Goal: Answer question/provide support

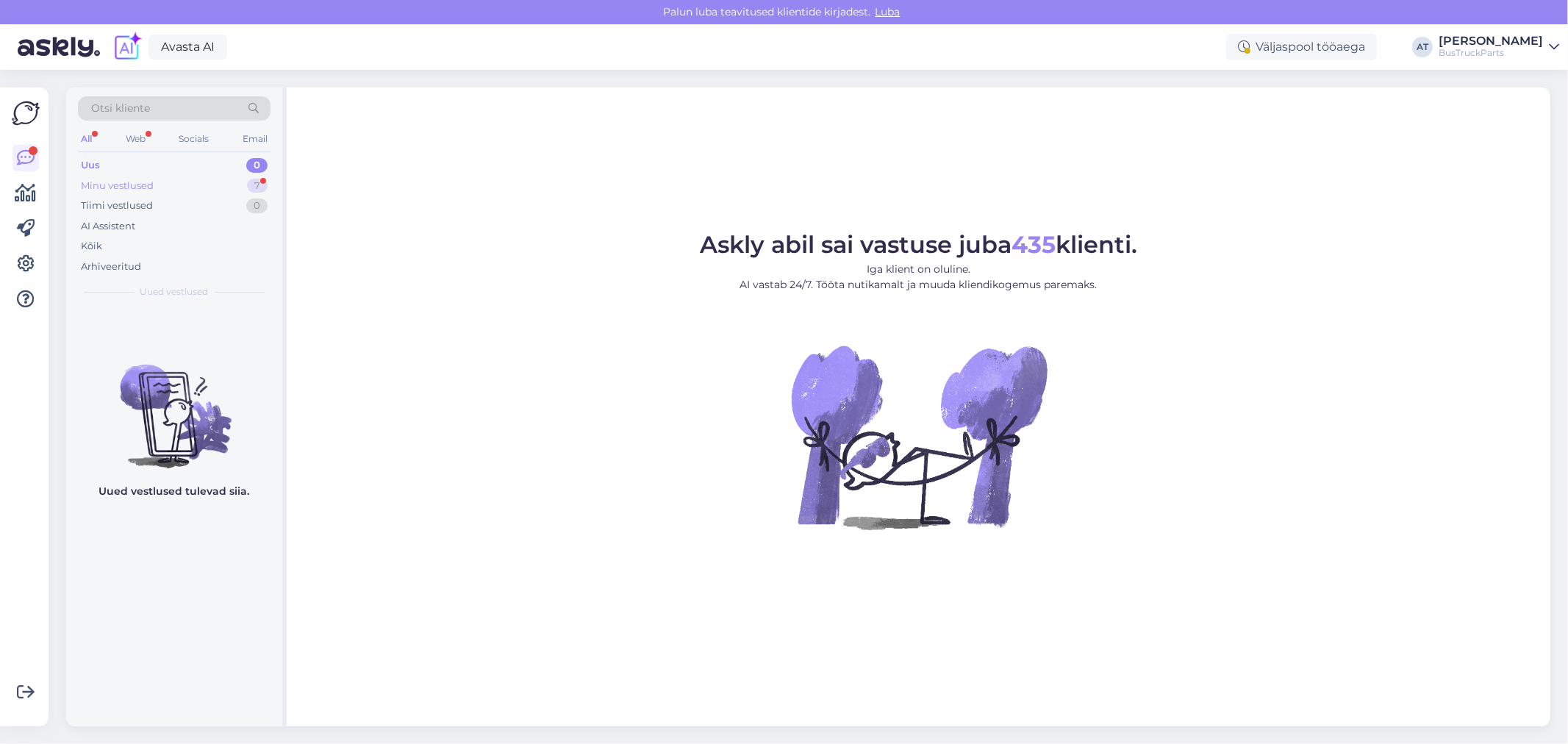
click at [113, 182] on div "Minu vestlused" at bounding box center [117, 186] width 73 height 15
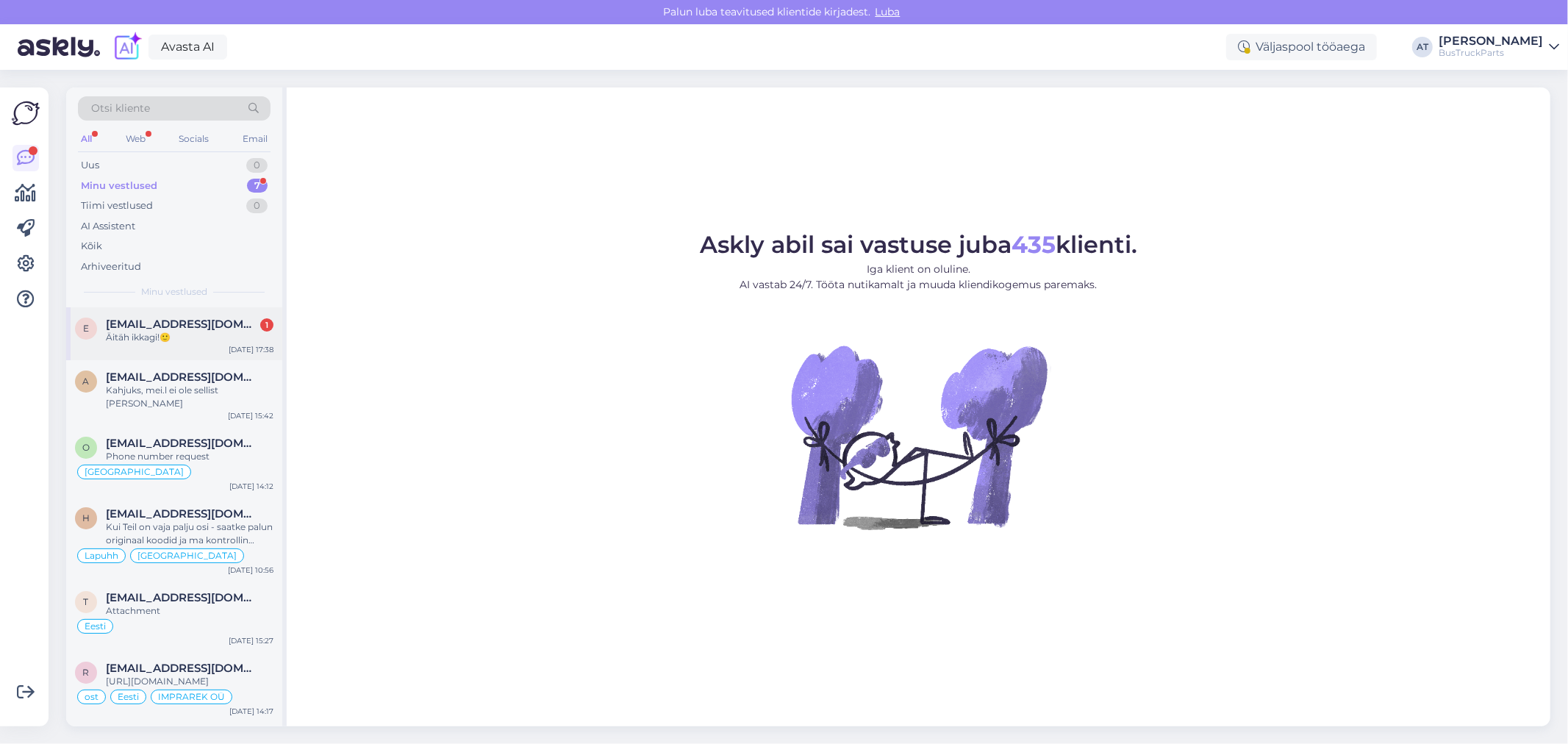
click at [179, 326] on span "[EMAIL_ADDRESS][DOMAIN_NAME]" at bounding box center [182, 324] width 153 height 13
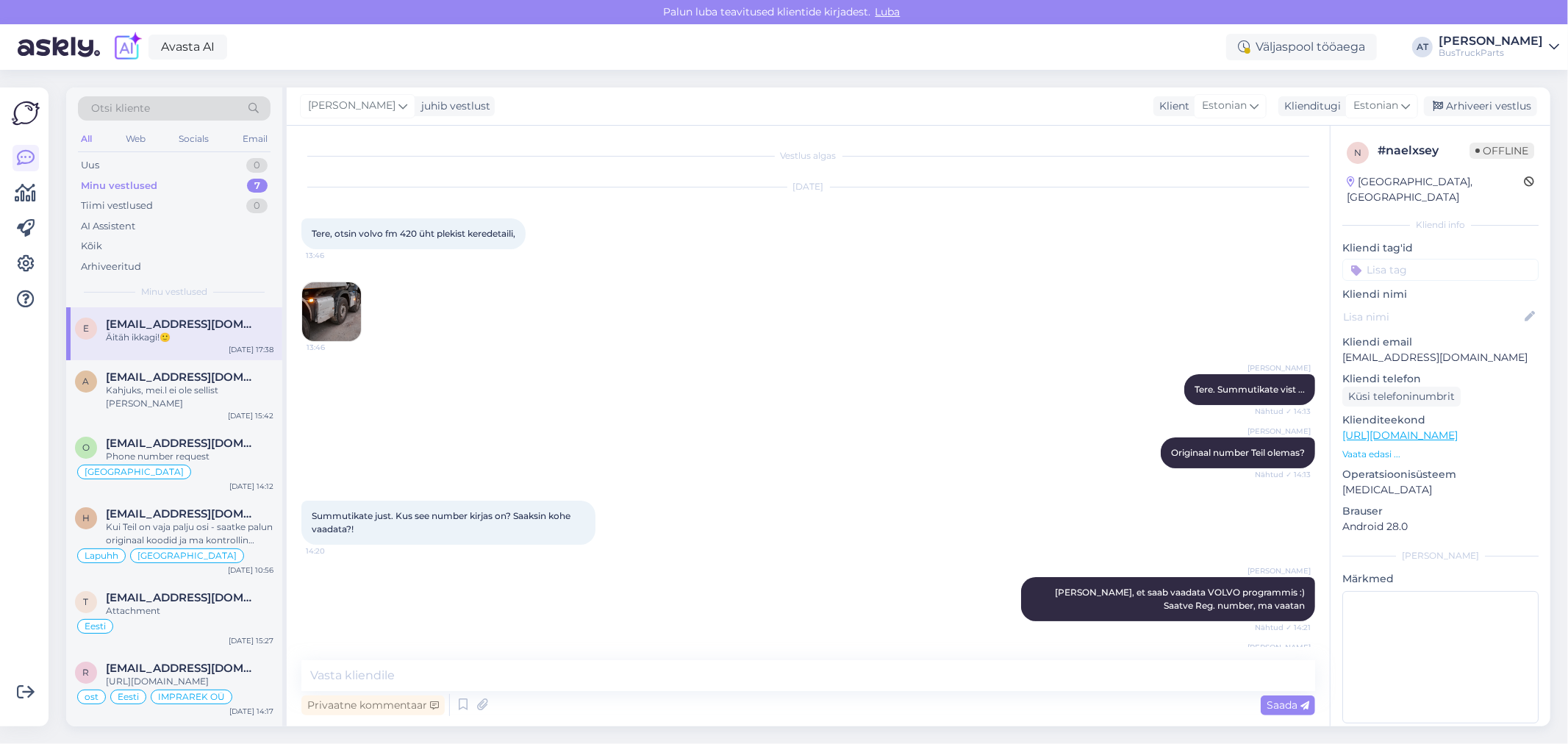
scroll to position [978, 0]
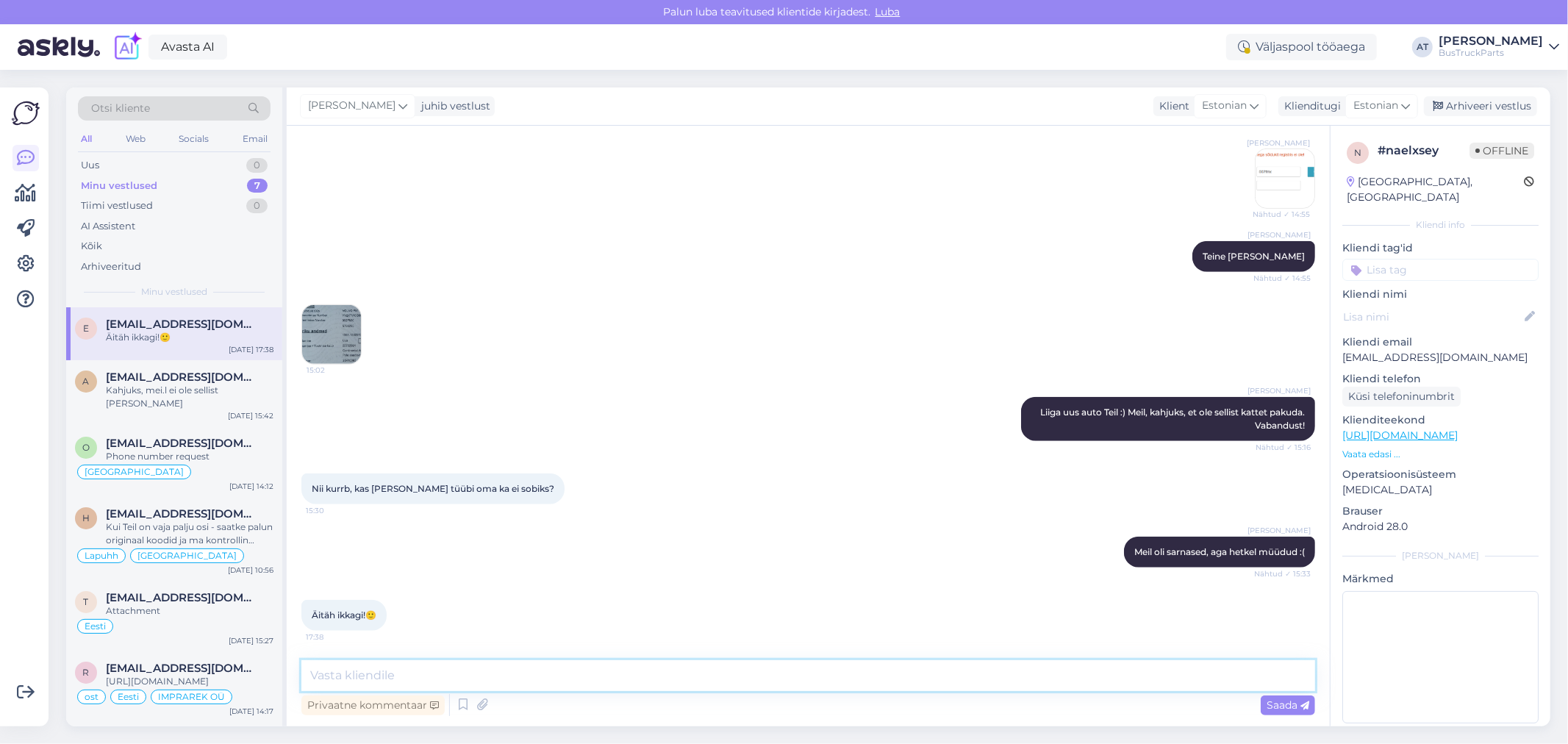
click at [1166, 677] on textarea at bounding box center [808, 675] width 1014 height 31
click at [626, 674] on textarea at bounding box center [808, 675] width 1014 height 31
click at [1420, 259] on input at bounding box center [1441, 269] width 196 height 22
type input "Estonia"
click at [1422, 304] on span "Estonia" at bounding box center [1440, 309] width 99 height 9
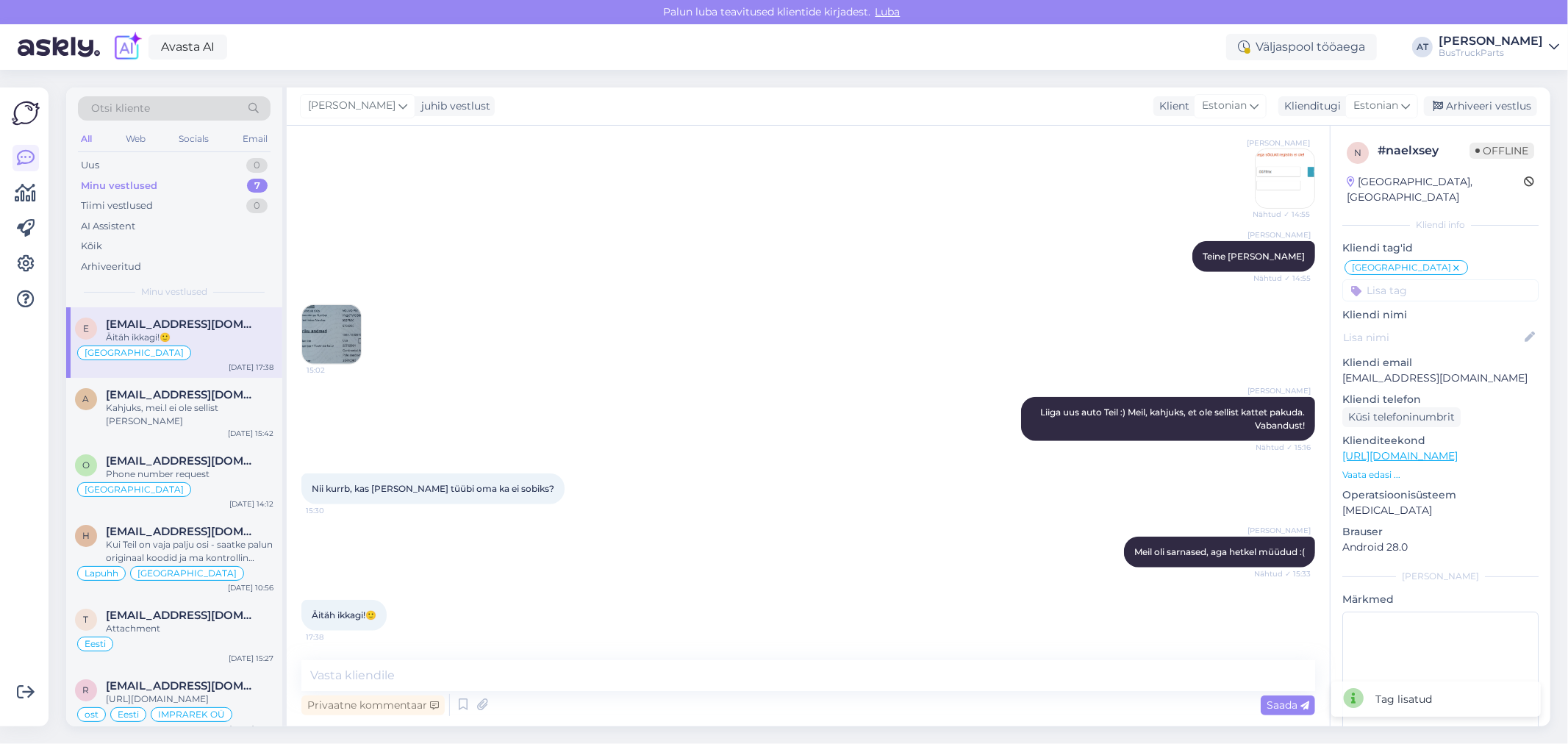
click at [1423, 282] on input at bounding box center [1441, 290] width 196 height 22
type input "Ei ole"
click at [1432, 325] on span "Ei ole pakkuda" at bounding box center [1440, 330] width 88 height 9
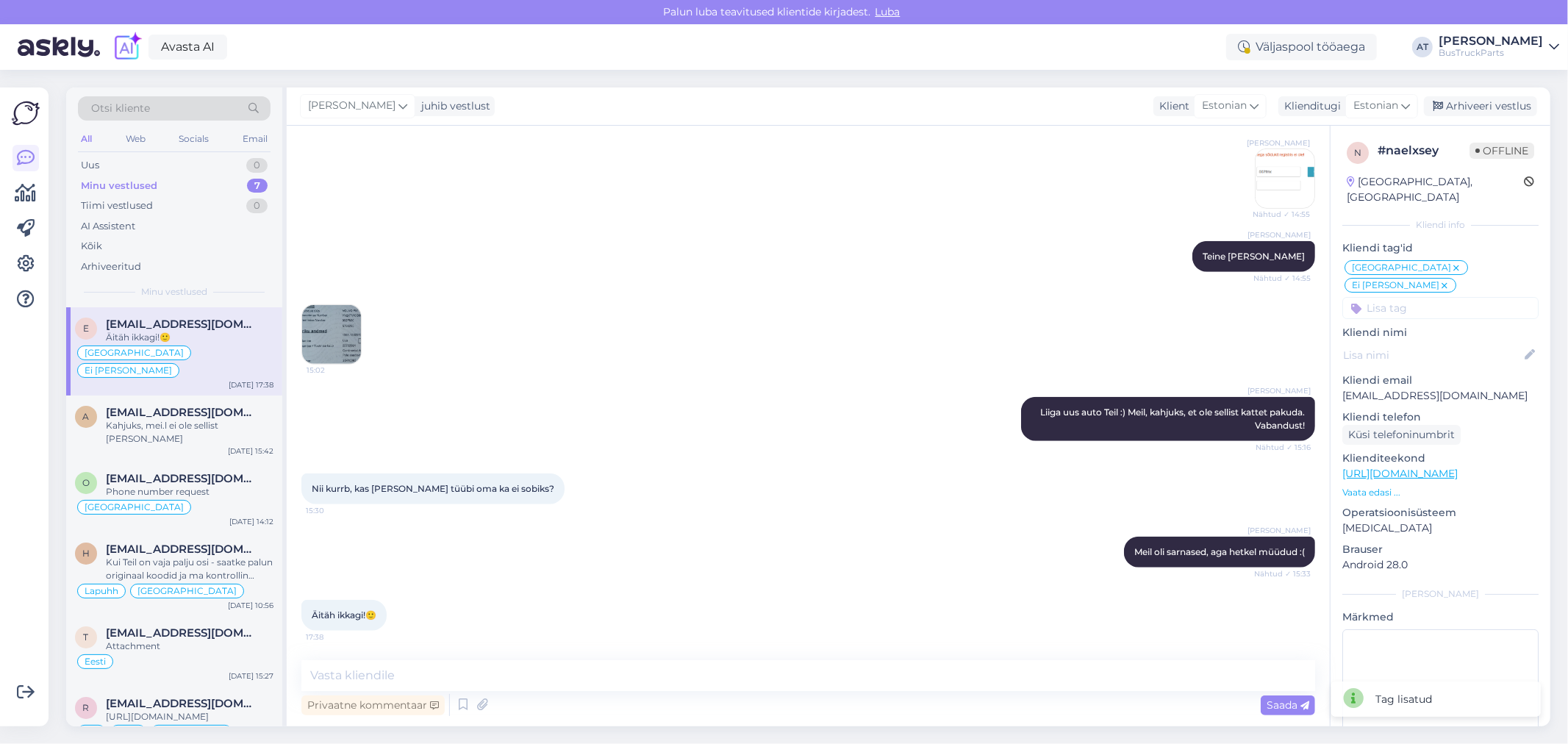
click at [1487, 94] on div "Alina Tihhon juhib vestlust Klient Estonian Klienditugi Estonian Arhiveeri vest…" at bounding box center [918, 106] width 1264 height 38
click at [1491, 112] on div "Arhiveeri vestlus" at bounding box center [1480, 106] width 113 height 19
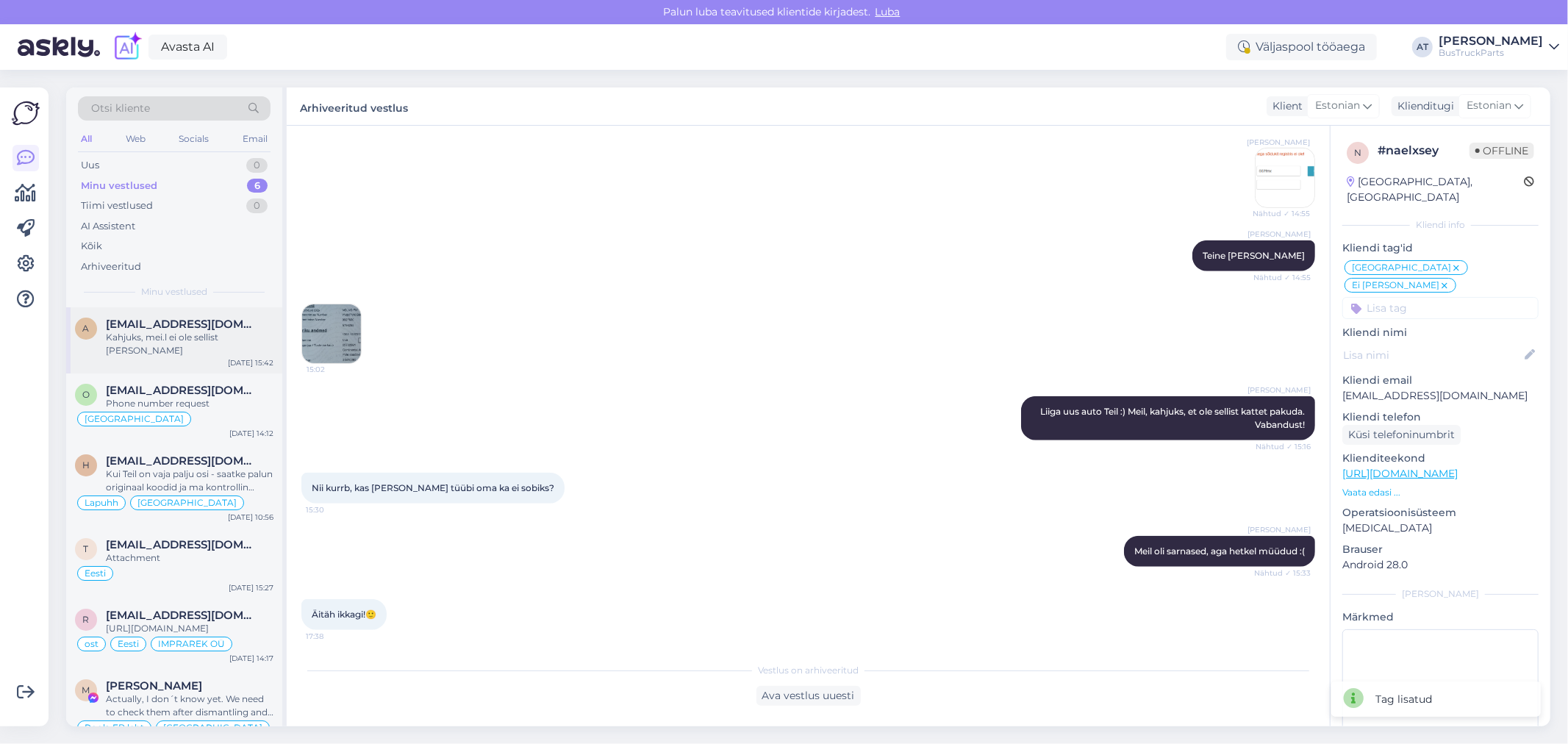
click at [127, 319] on span "alanstrans@inbox.lv" at bounding box center [182, 324] width 153 height 13
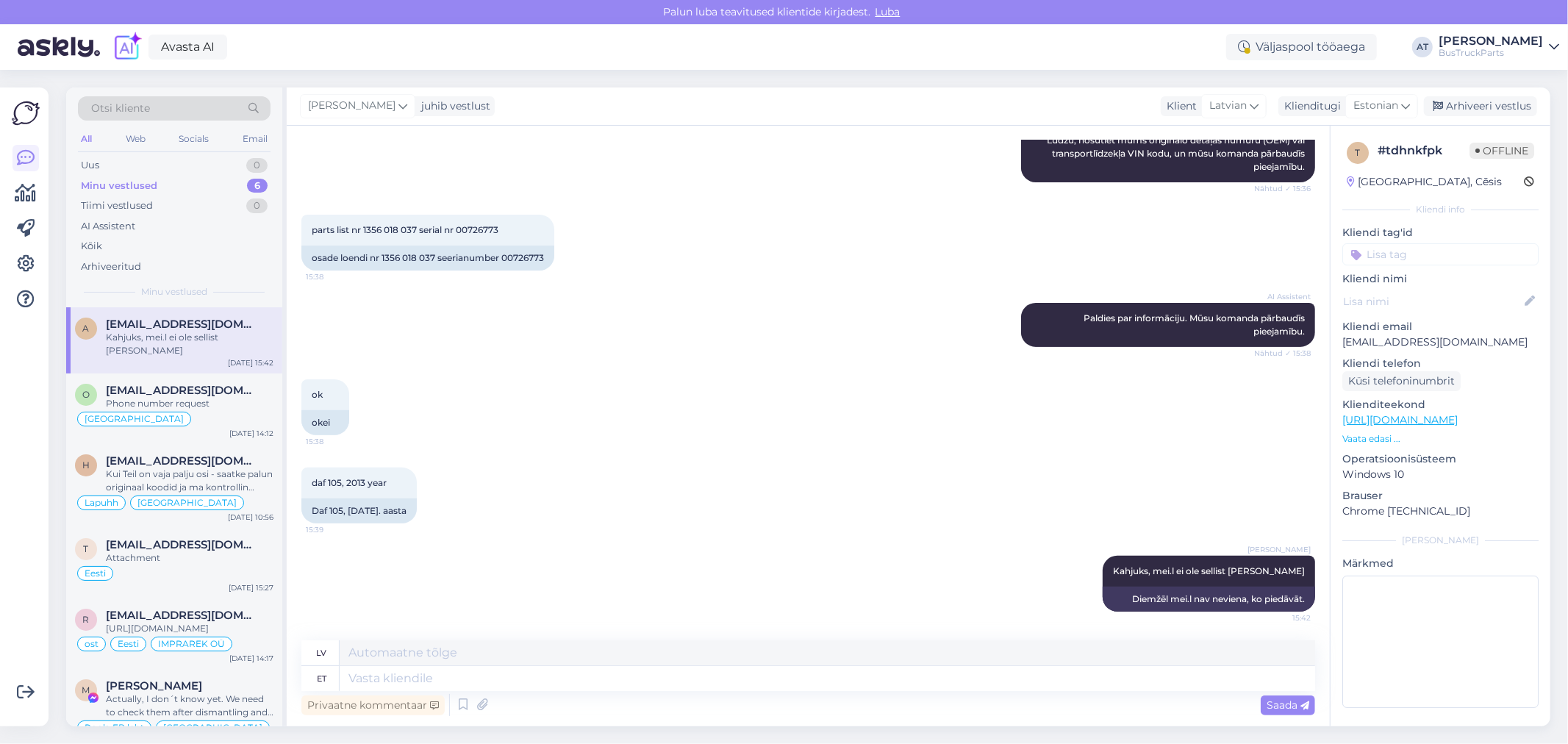
click at [1378, 175] on div "Latvia, Cēsis" at bounding box center [1423, 182] width 155 height 16
copy div "Latvia"
click at [1402, 255] on input at bounding box center [1441, 254] width 196 height 22
paste input "Latvia"
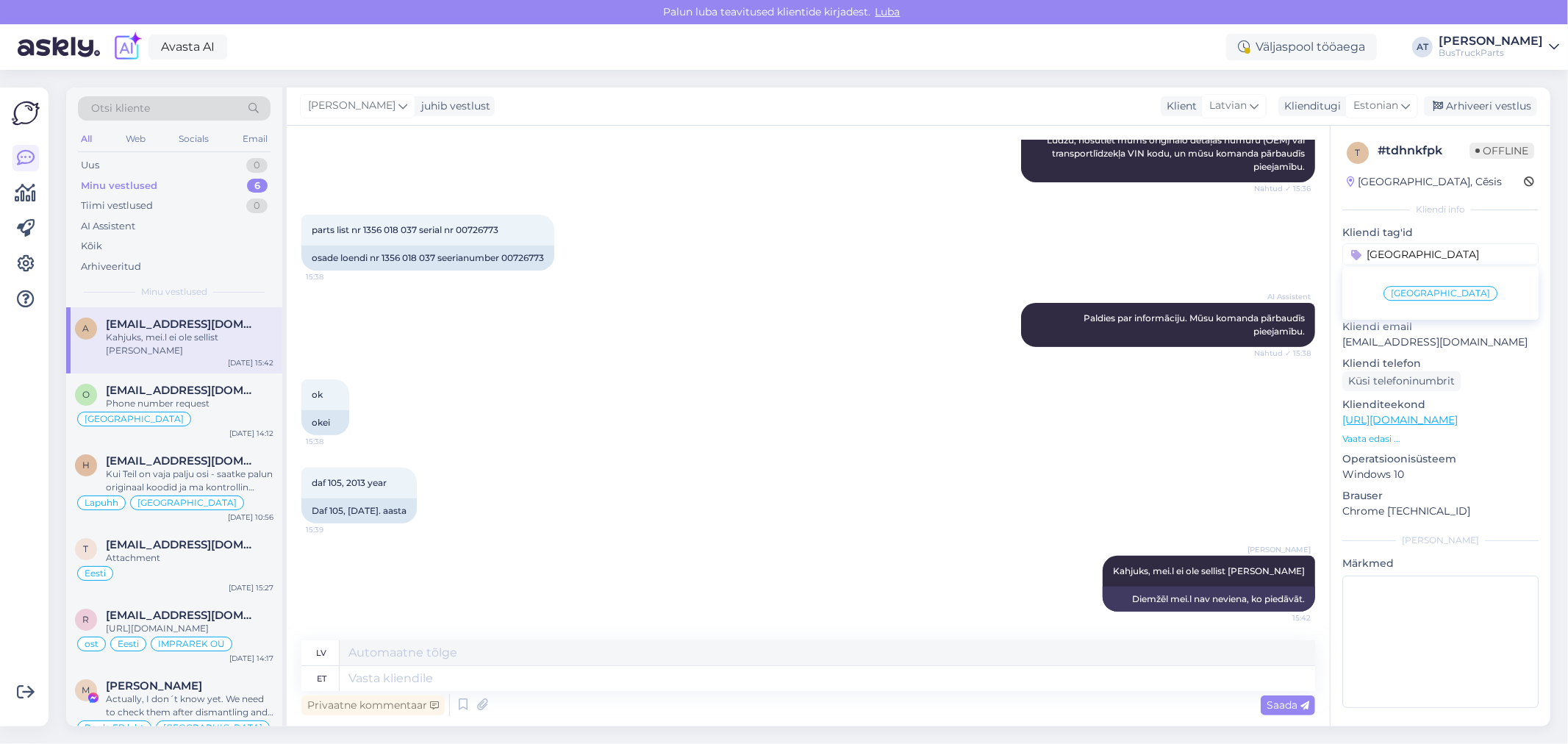
type input "Latvia"
click at [1438, 291] on span "latvia" at bounding box center [1440, 294] width 99 height 9
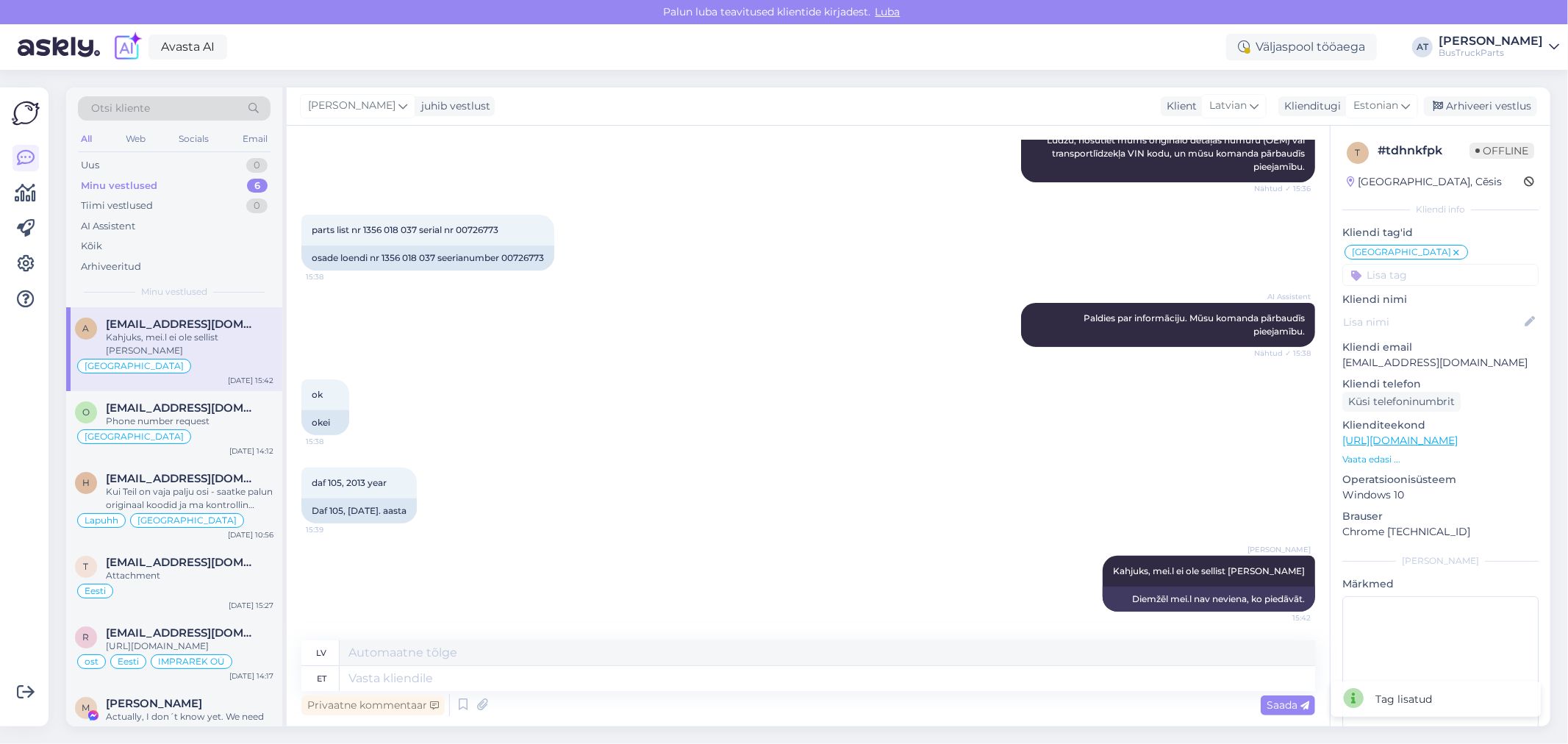
click at [1438, 275] on input at bounding box center [1441, 274] width 196 height 22
type input "ei ol"
click at [1438, 333] on span "Ei ole pakkuda" at bounding box center [1440, 332] width 88 height 9
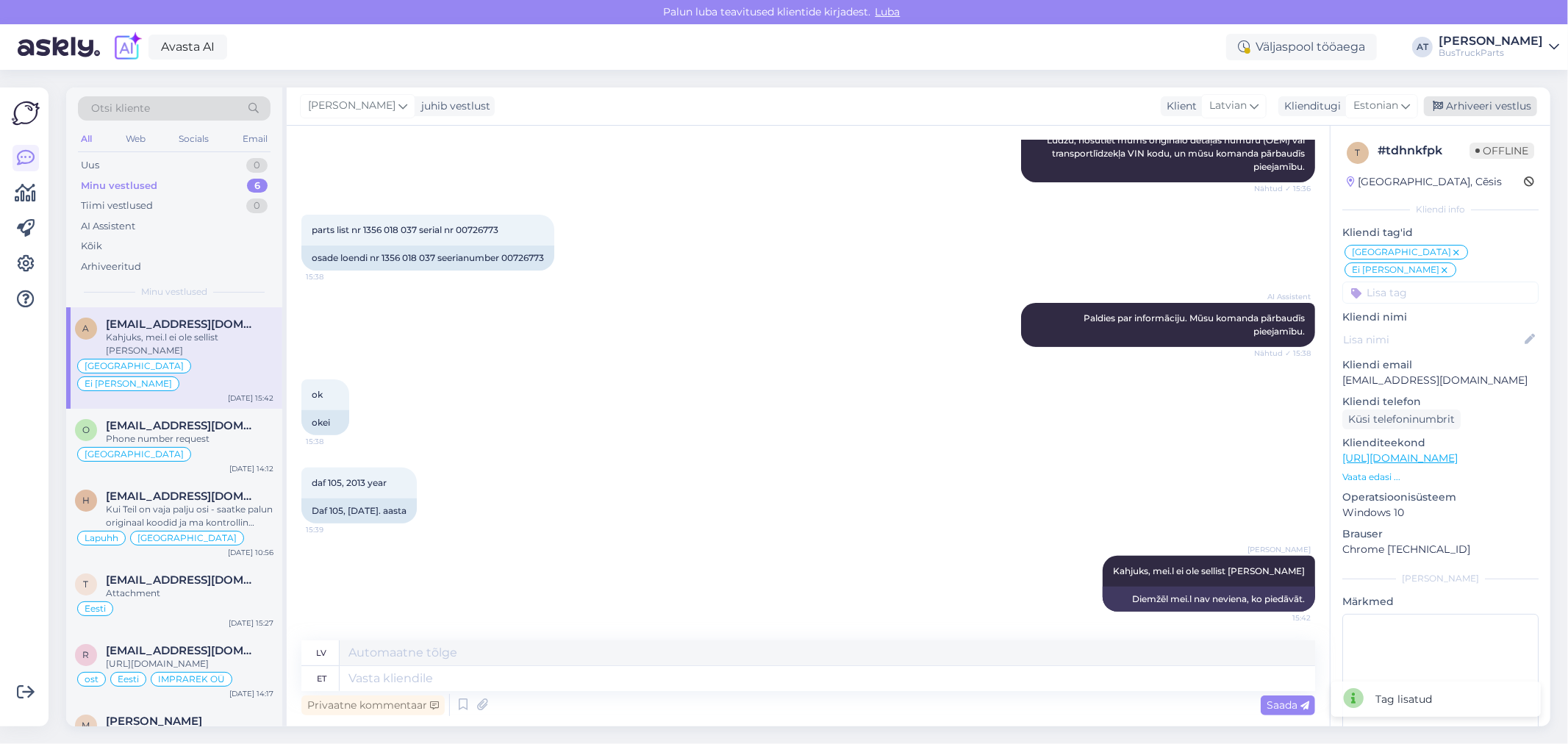
click at [1486, 106] on div "Arhiveeri vestlus" at bounding box center [1480, 106] width 113 height 19
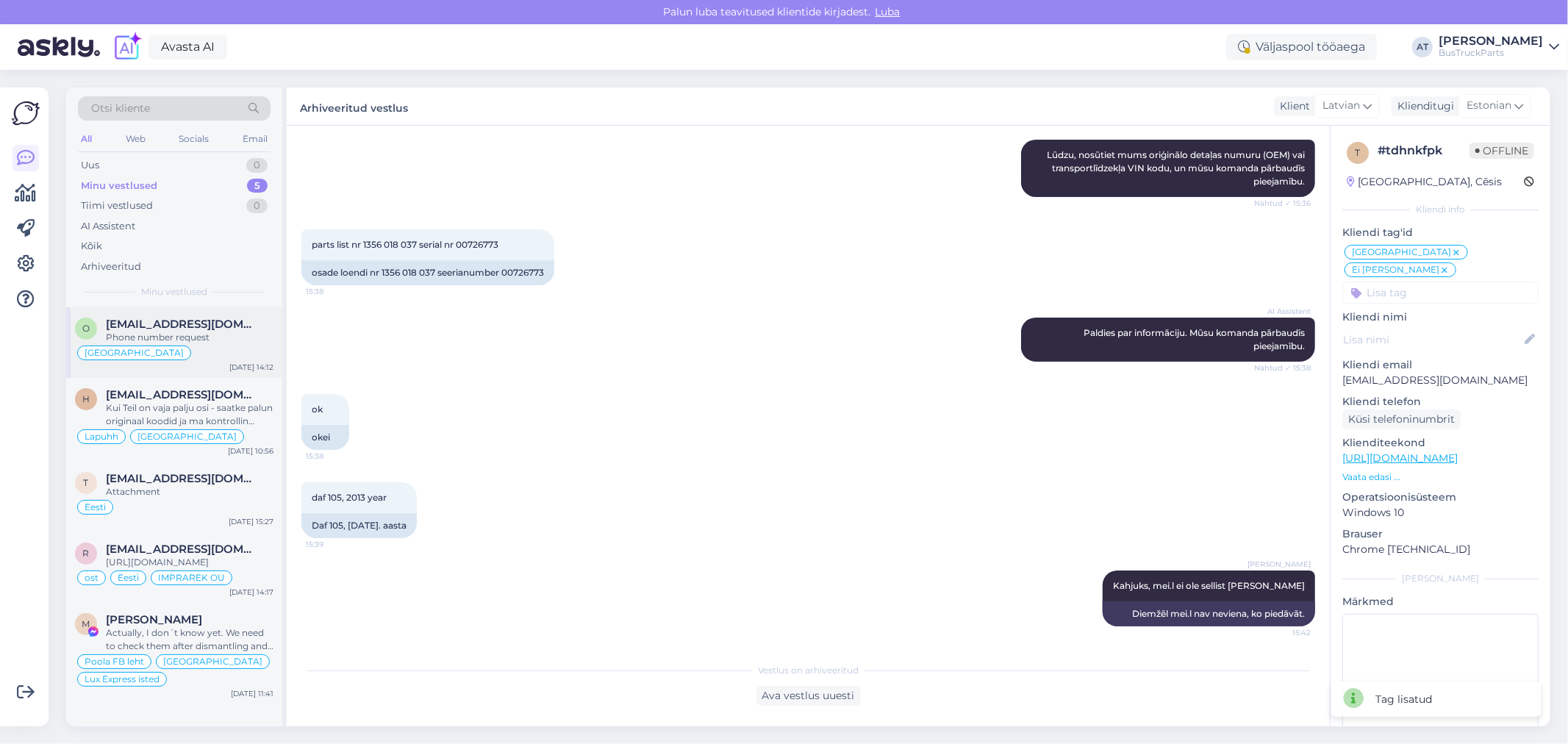
click at [192, 332] on div "Phone number request" at bounding box center [190, 338] width 168 height 13
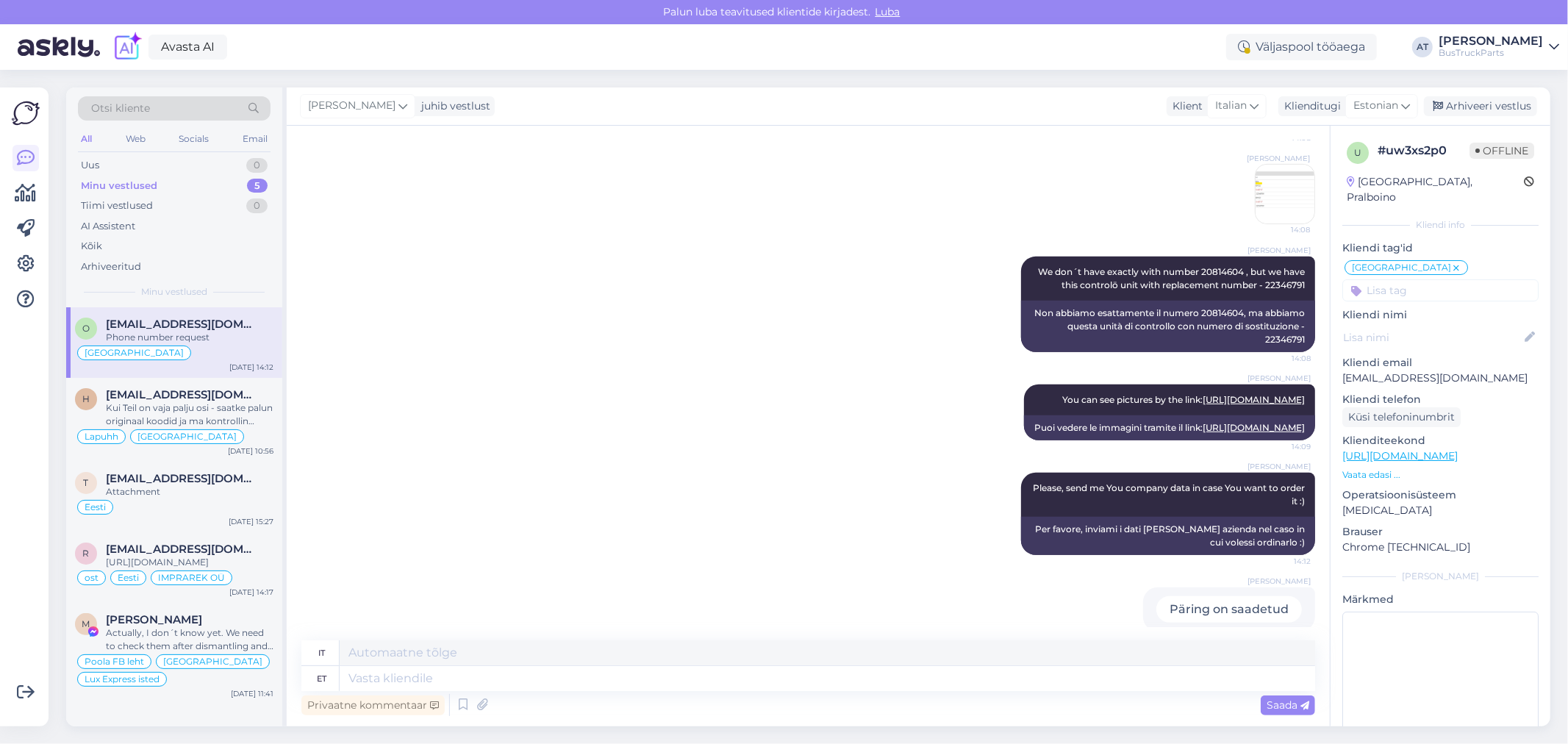
scroll to position [608, 0]
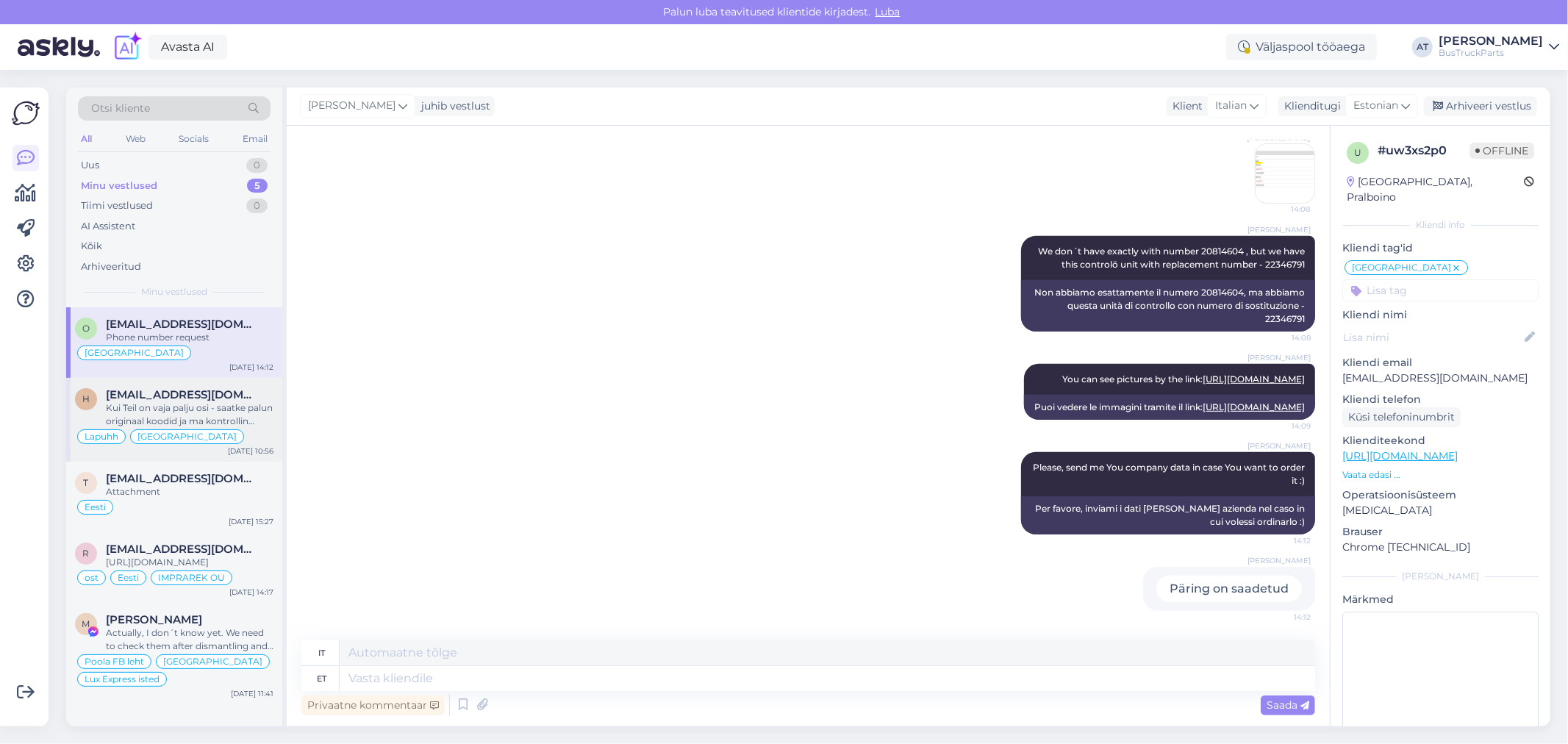
click at [197, 390] on span "Ham90asd@gmail.com" at bounding box center [182, 395] width 153 height 13
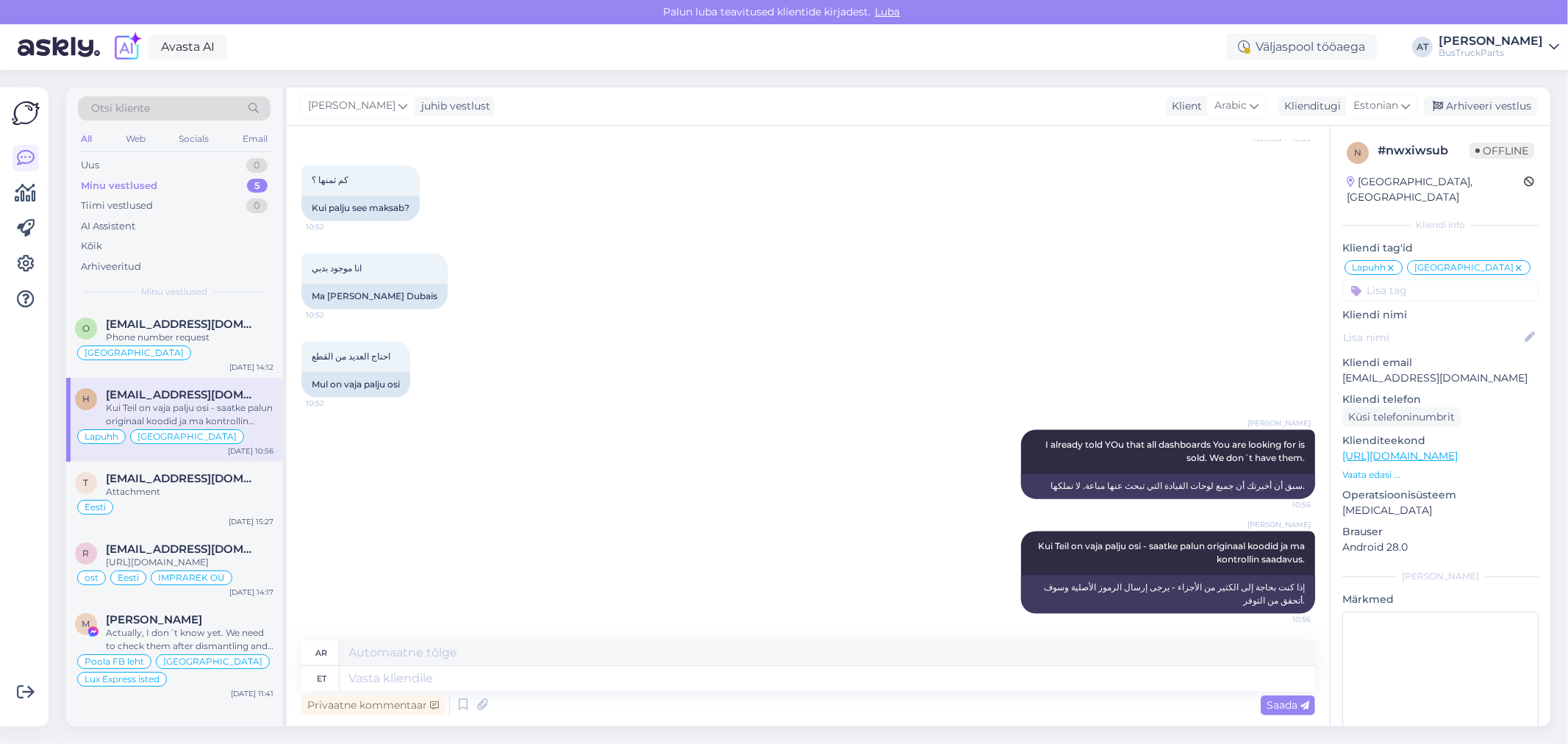
click at [1470, 291] on input at bounding box center [1441, 290] width 196 height 22
type input "Keevitab ka WhatAppis"
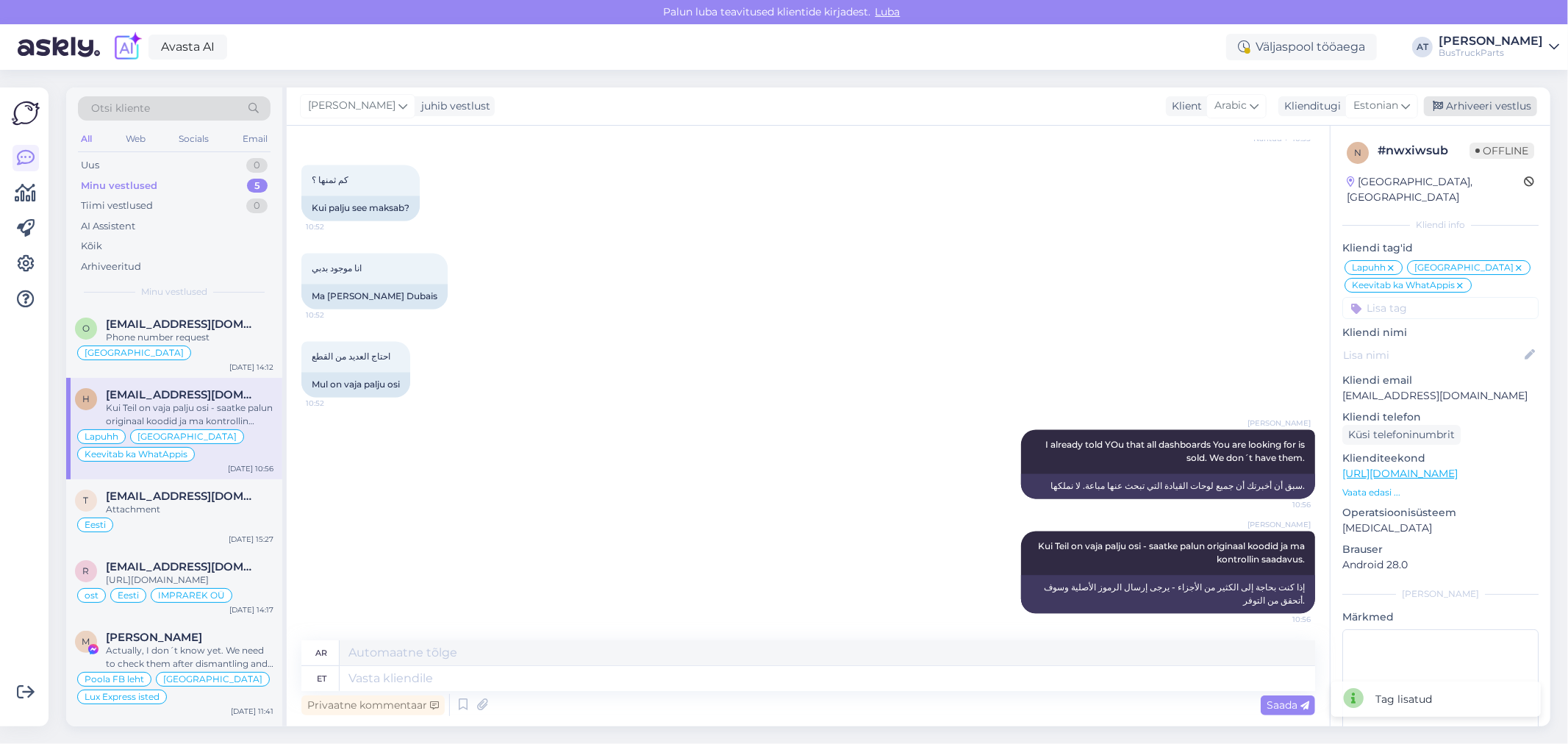
click at [1459, 105] on div "Arhiveeri vestlus" at bounding box center [1480, 106] width 113 height 19
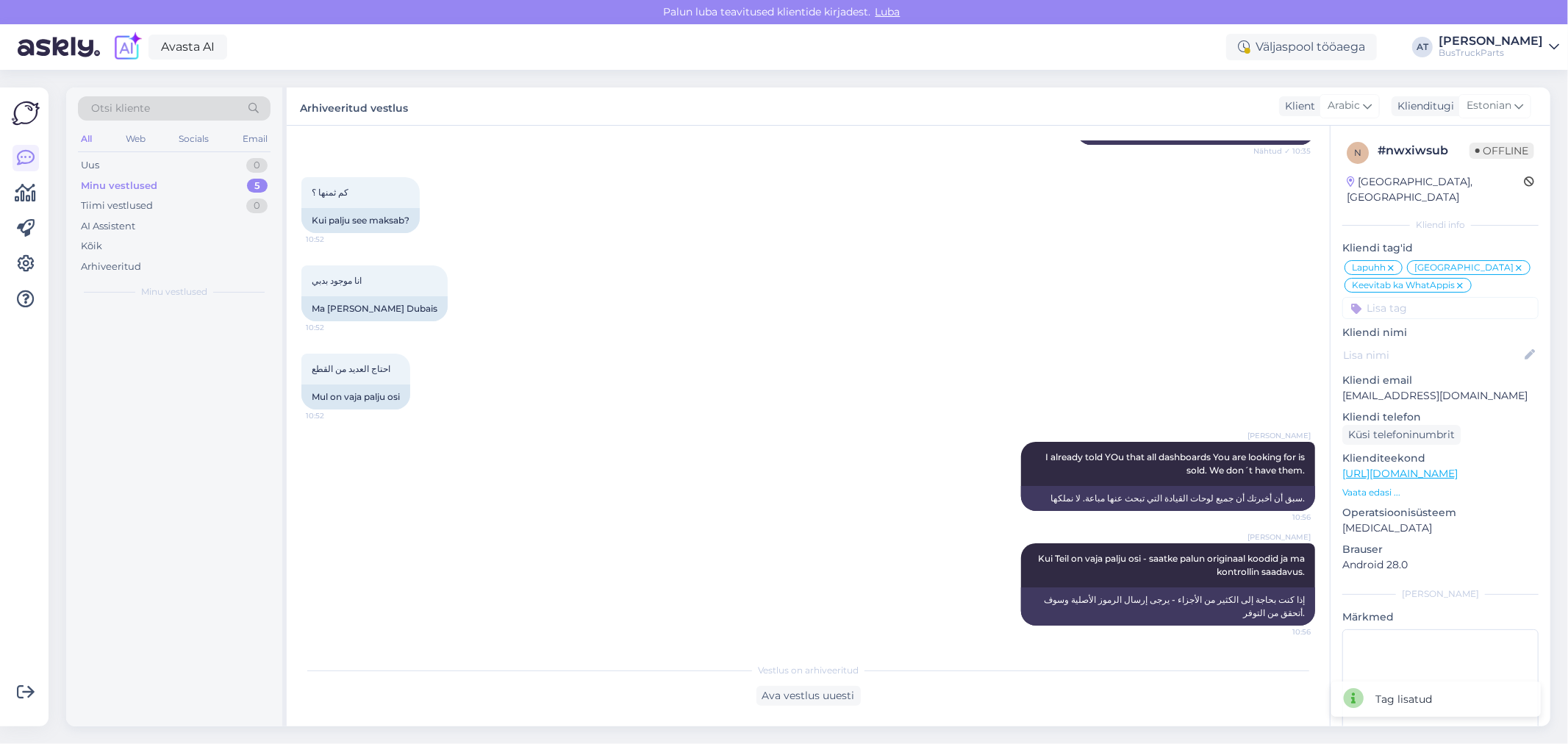
scroll to position [2503, 0]
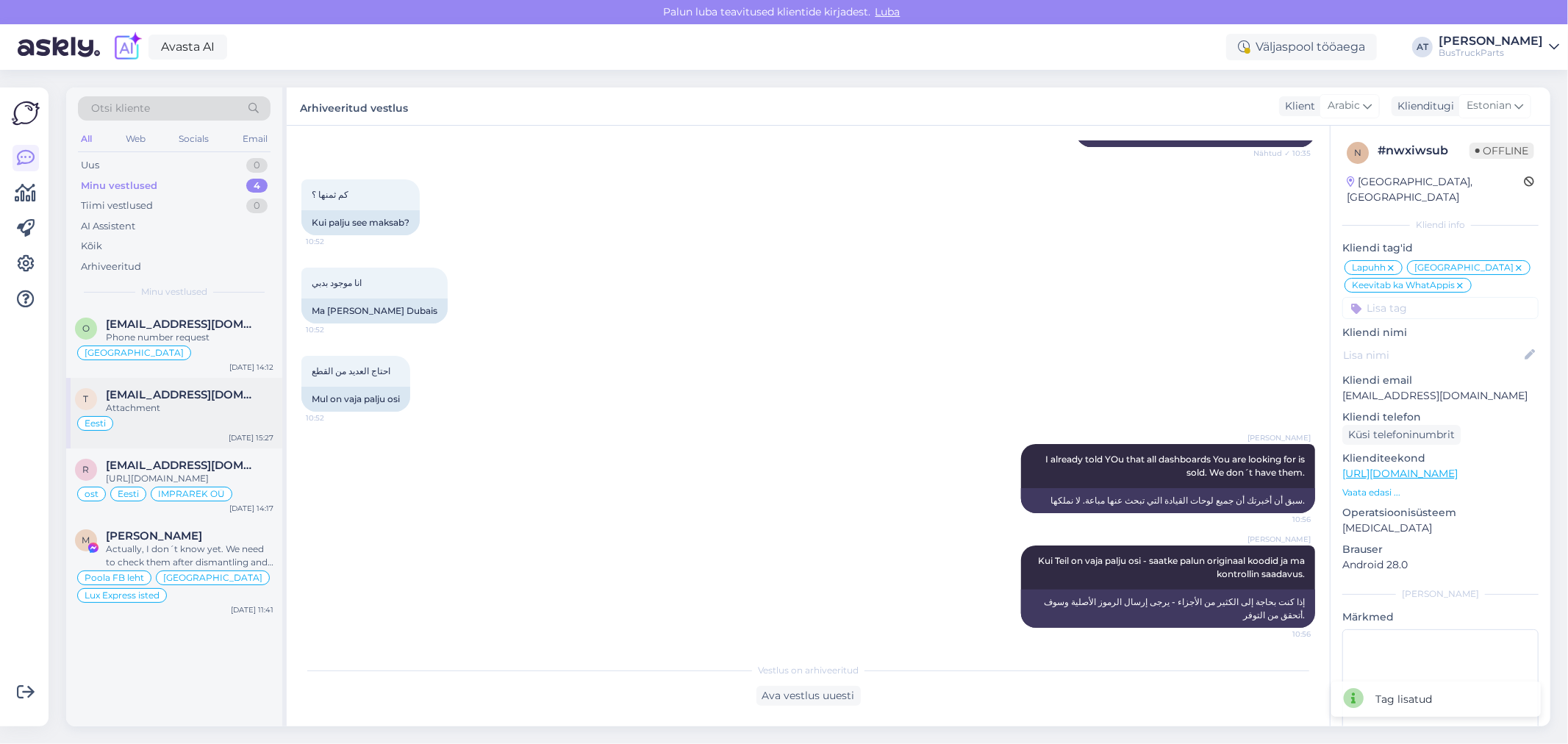
drag, startPoint x: 172, startPoint y: 387, endPoint x: 211, endPoint y: 387, distance: 39.0
click at [174, 387] on div "t toomas.alekors@autosoit.ee Attachment Eesti Oct 6 15:27" at bounding box center [174, 413] width 216 height 70
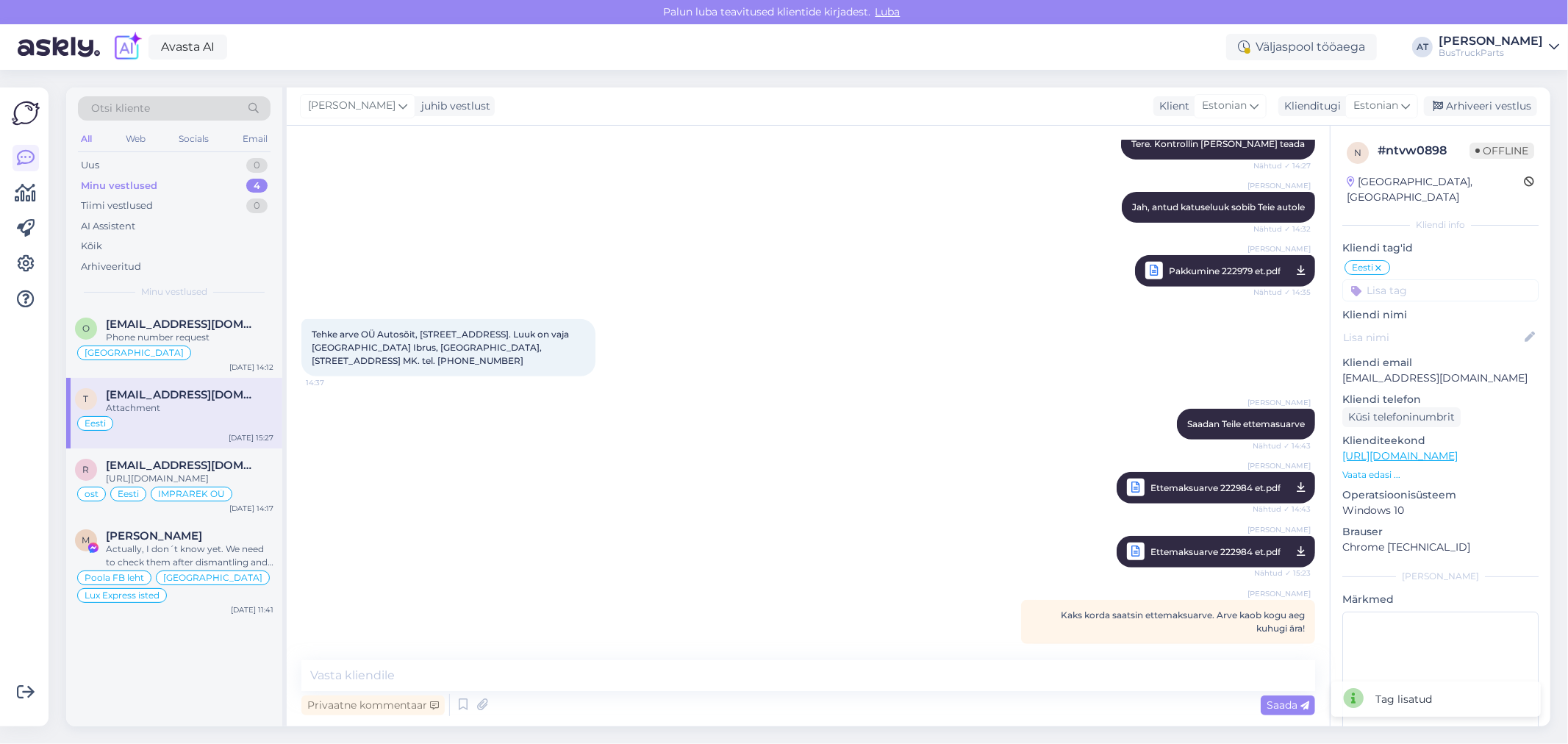
scroll to position [484, 0]
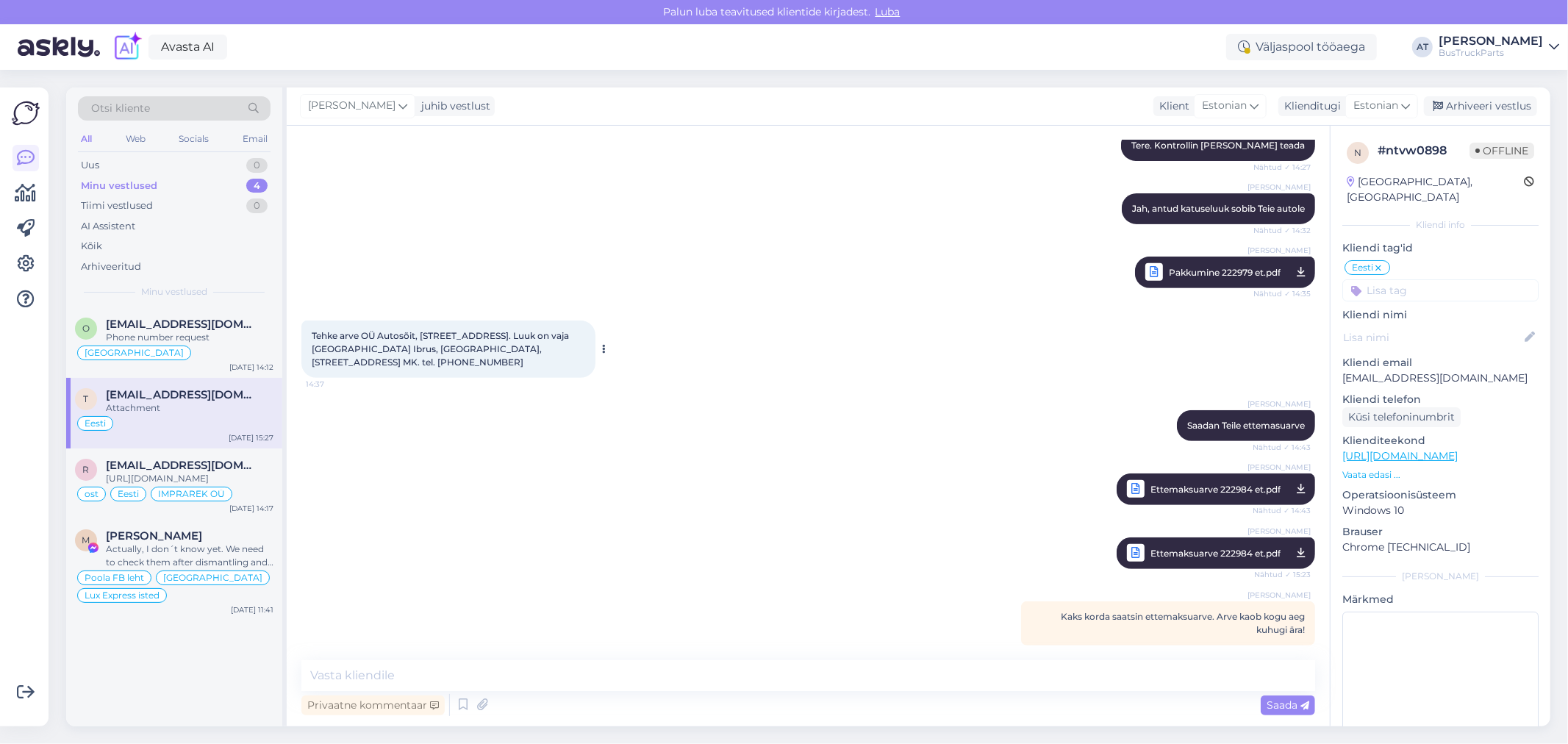
click at [387, 330] on span "Tehke arve OÜ Autosõit, Riia 10, Tartu. Luuk on vaja saata Elari Ibrus, Viljand…" at bounding box center [441, 349] width 259 height 37
copy span "Autosõit"
click at [772, 677] on textarea at bounding box center [808, 675] width 1014 height 31
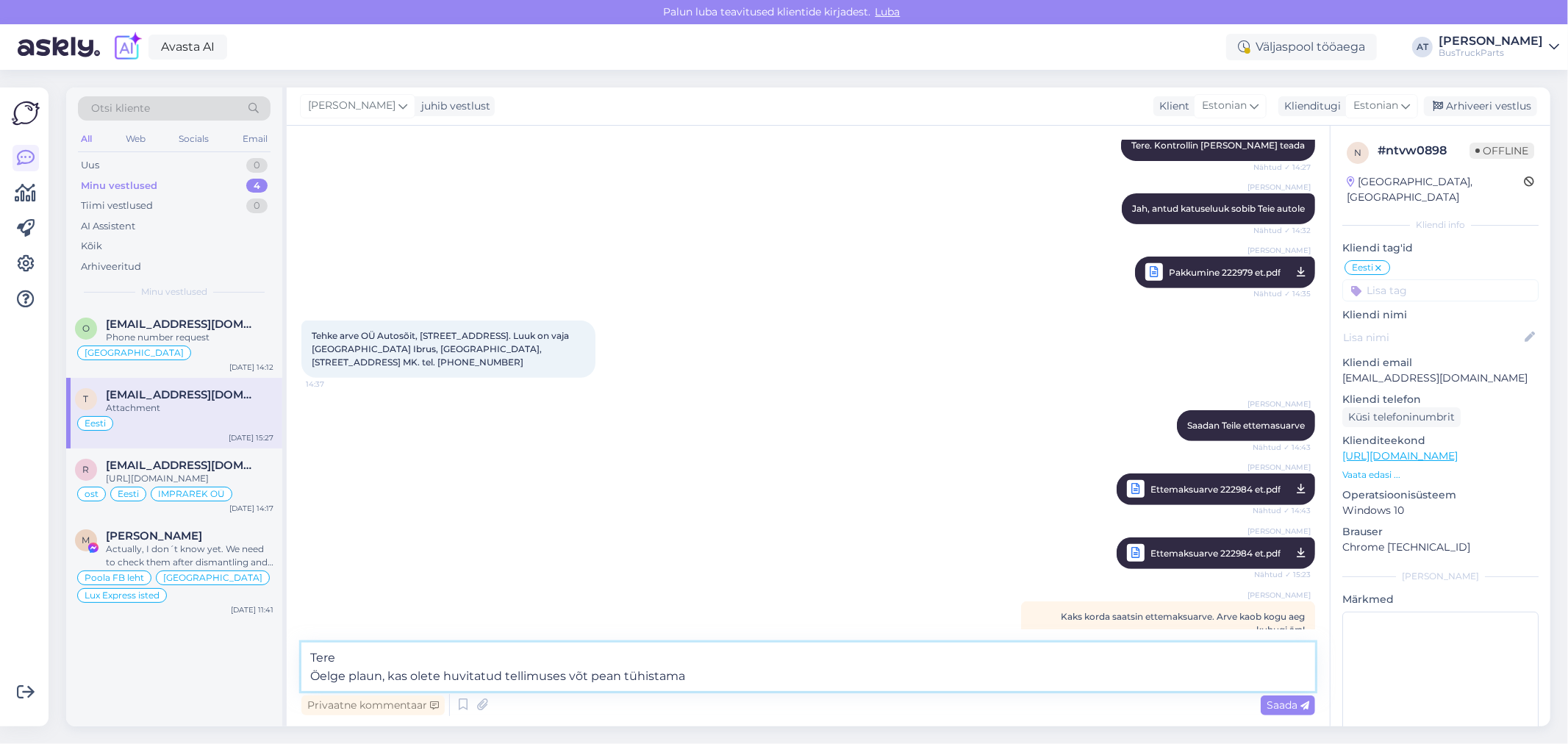
type textarea "Tere Öelge plaun, kas olete huvitatud tellimuses võt pean tühistama?"
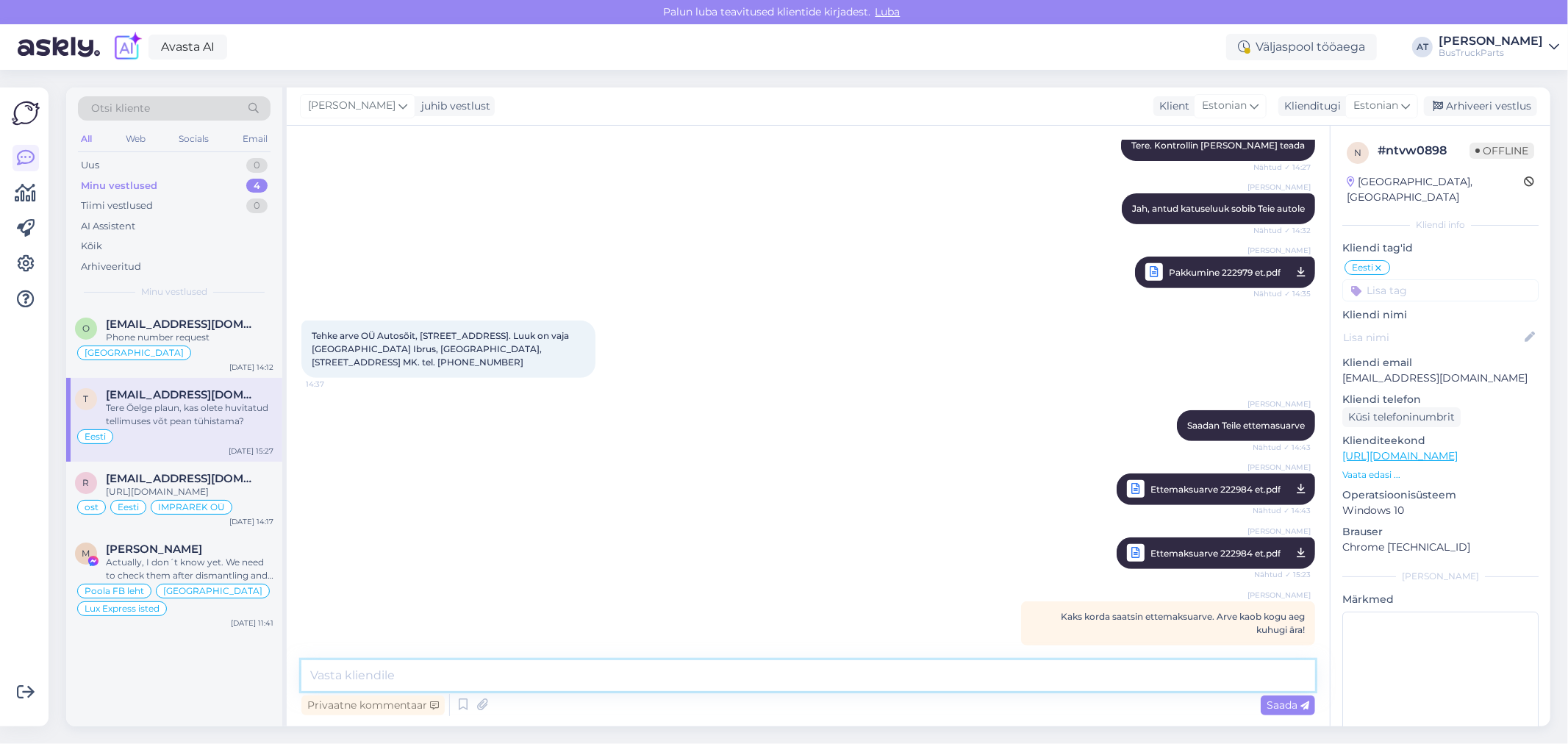
scroll to position [605, 0]
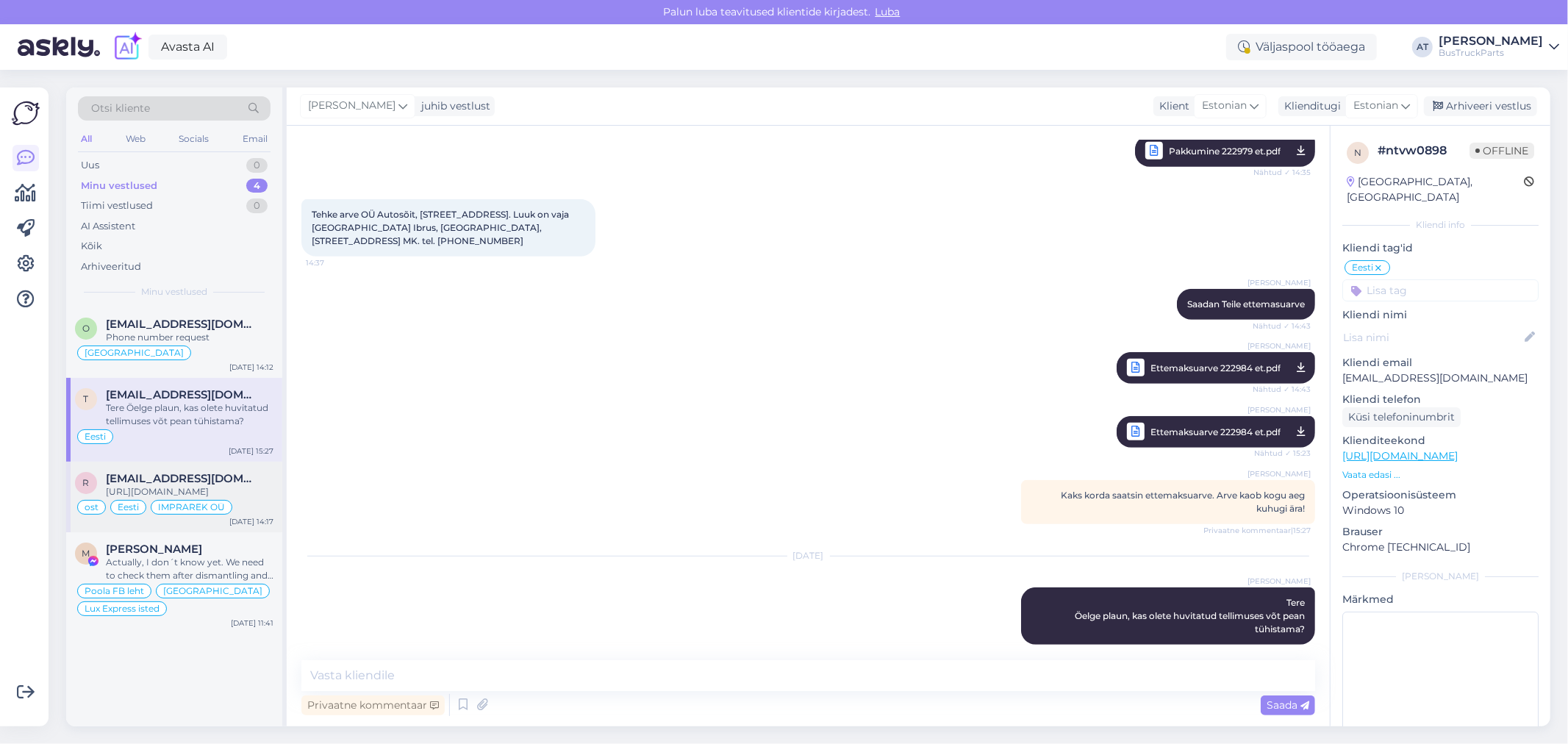
click at [214, 489] on div "https://www.bustruckparts.com/?lang=et&call=textSearch&options=%2Fsearch%3ATP19…" at bounding box center [190, 492] width 168 height 13
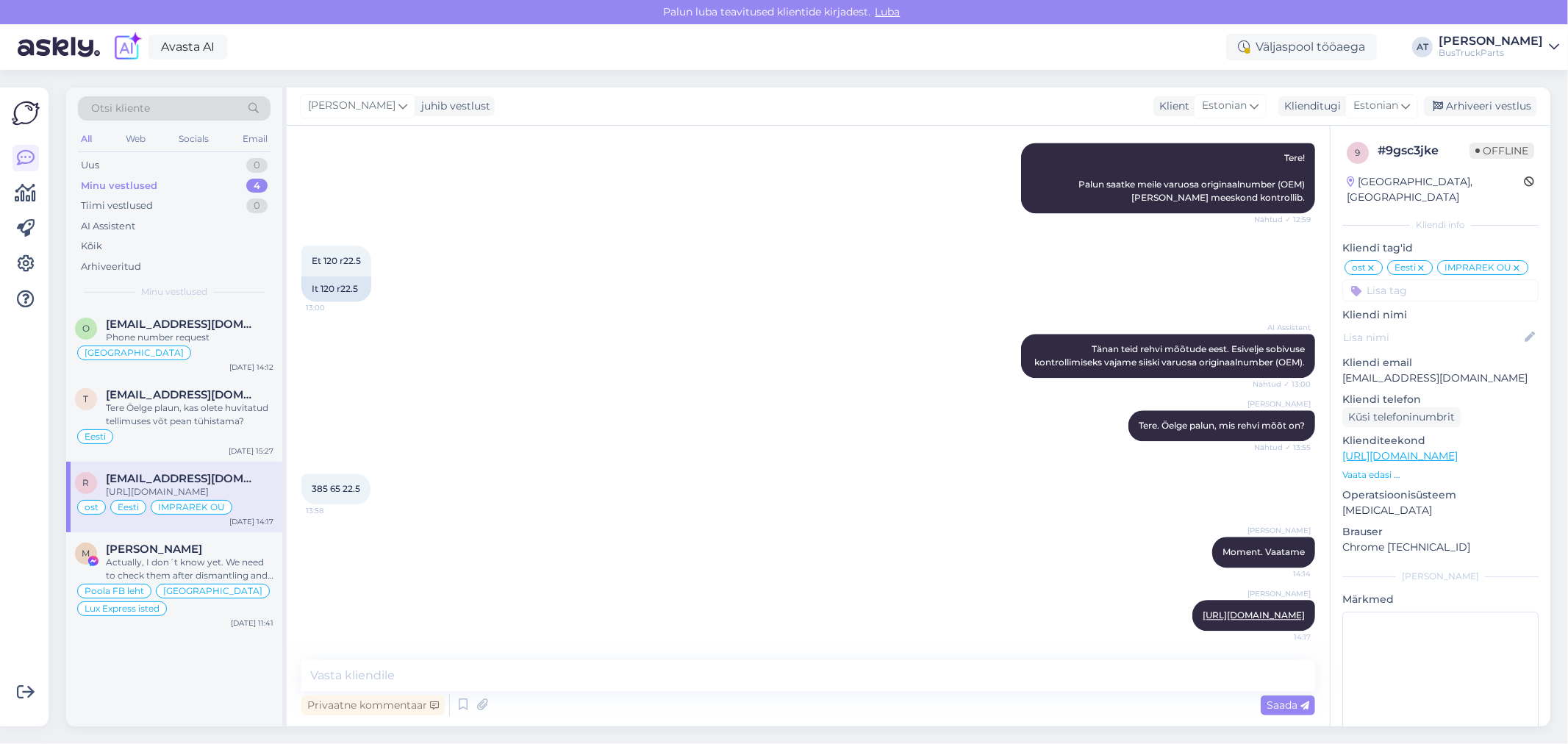
scroll to position [3096, 0]
click at [1463, 105] on div "Arhiveeri vestlus" at bounding box center [1480, 106] width 113 height 19
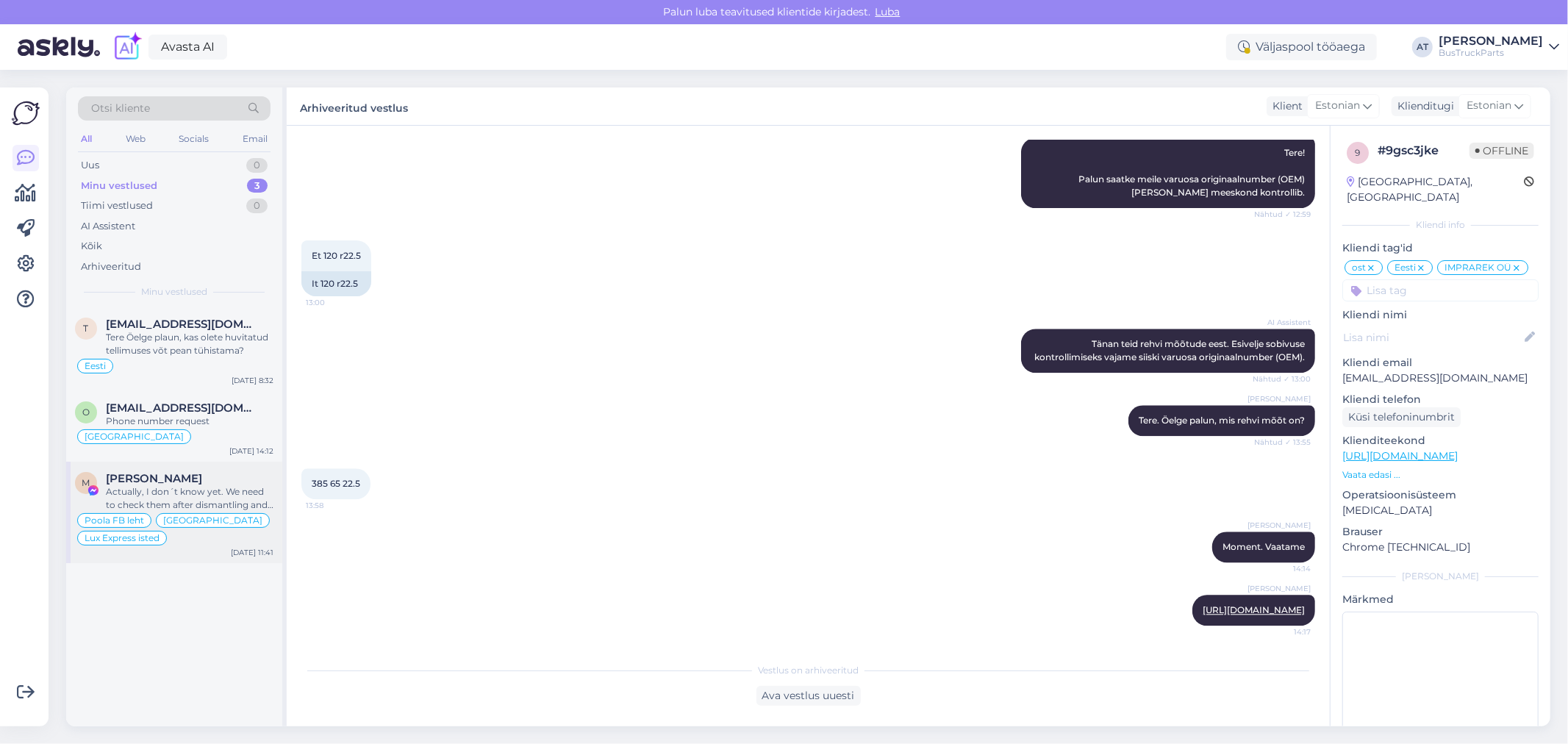
click at [127, 473] on span "Maciej Przezdziecki" at bounding box center [154, 479] width 97 height 13
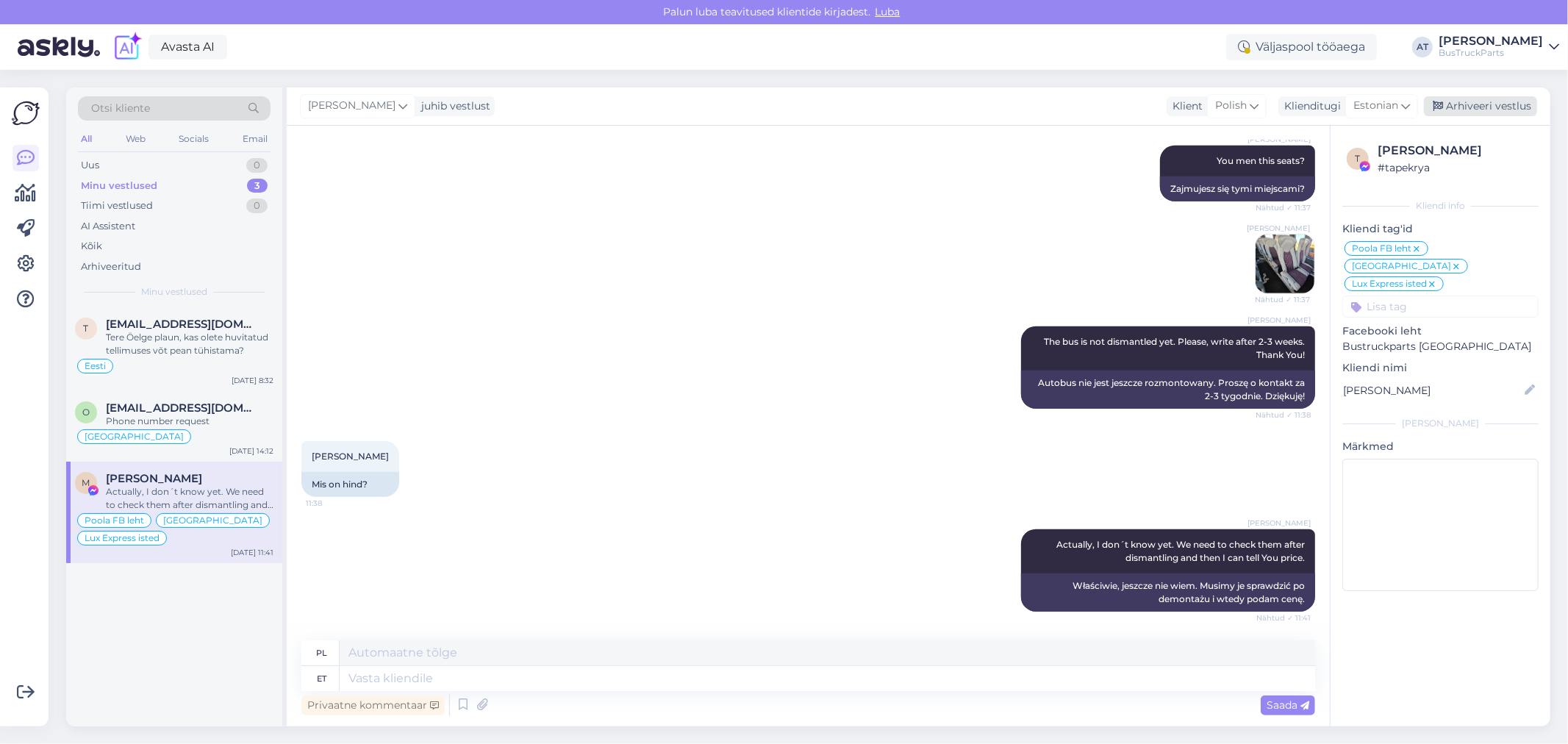
click at [1487, 97] on div "Arhiveeri vestlus" at bounding box center [1480, 106] width 113 height 19
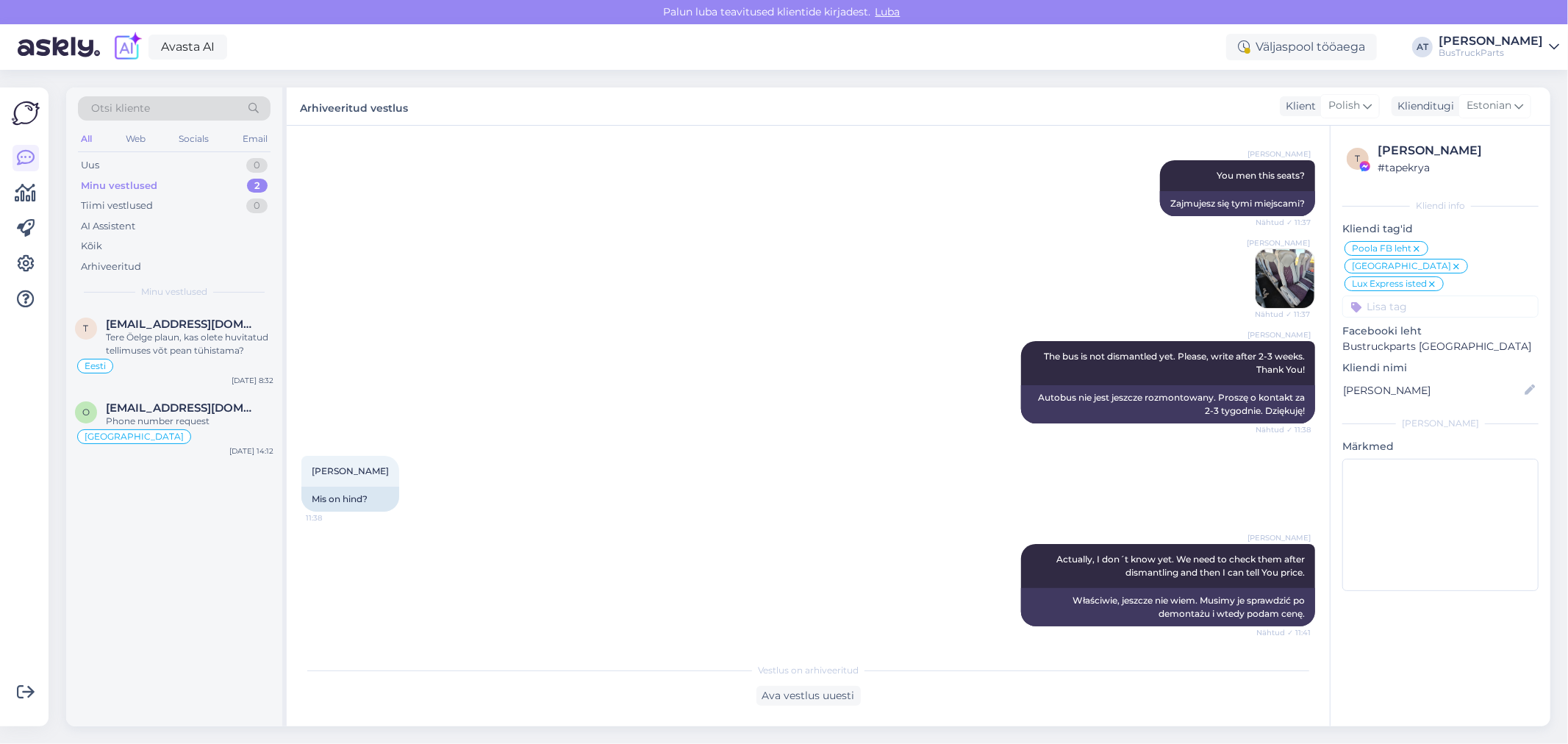
click at [607, 430] on div "Alina Tihhon The bus is not dismantled yet. Please, write after 2-3 weeks. Than…" at bounding box center [808, 382] width 1014 height 115
